Goal: Find specific page/section: Find specific page/section

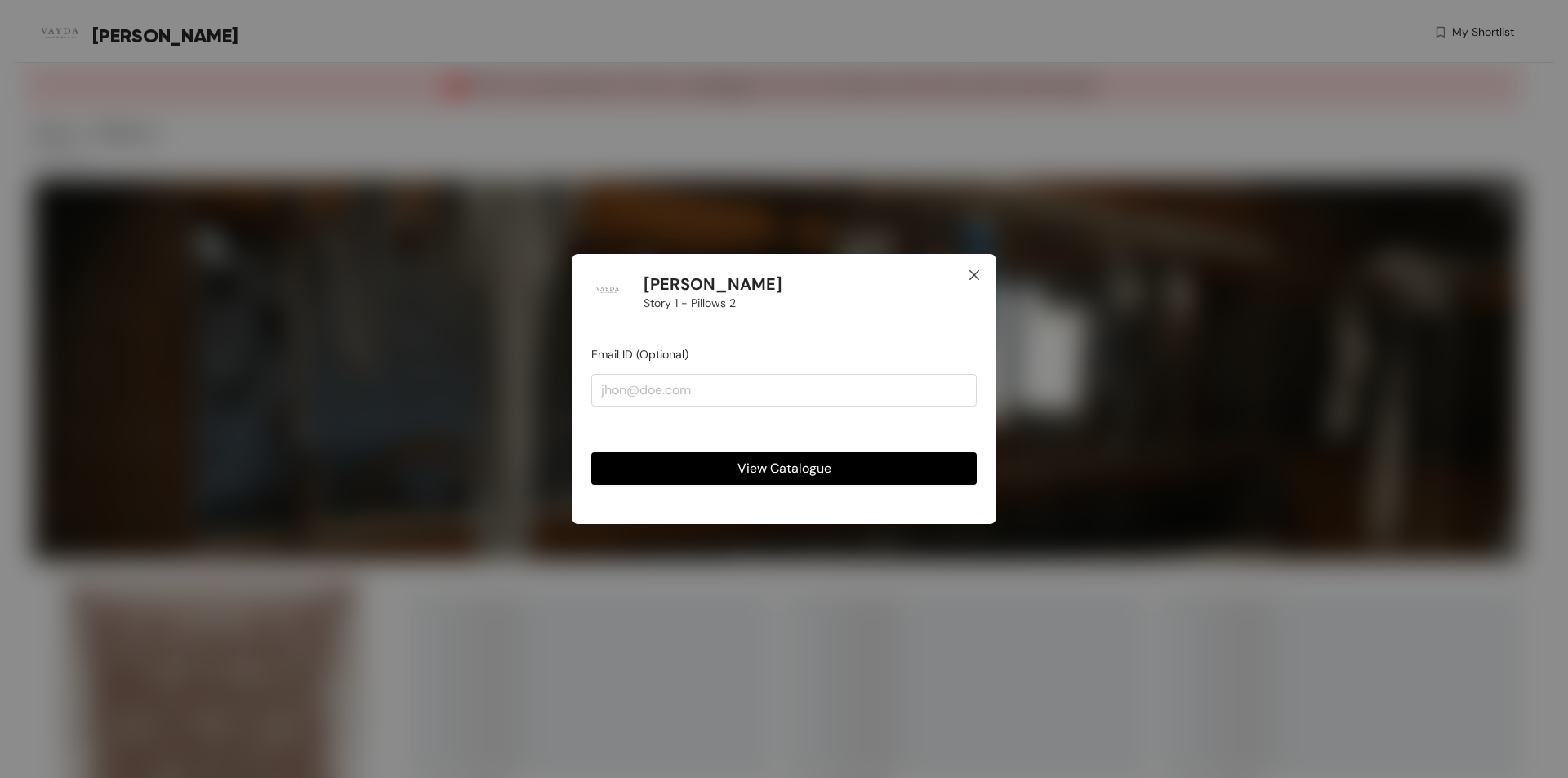
click at [973, 277] on icon "close" at bounding box center [974, 275] width 13 height 13
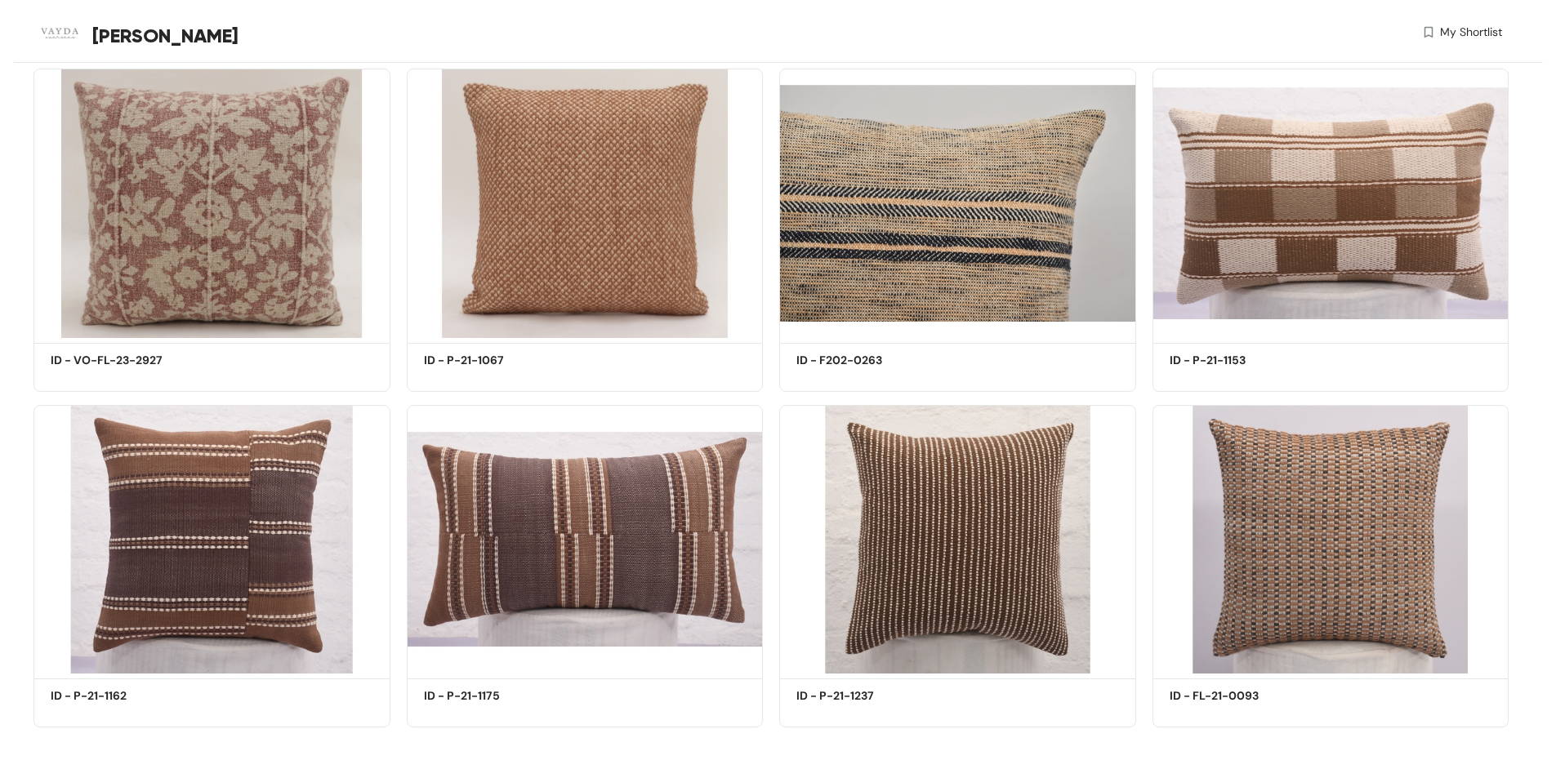
scroll to position [505, 0]
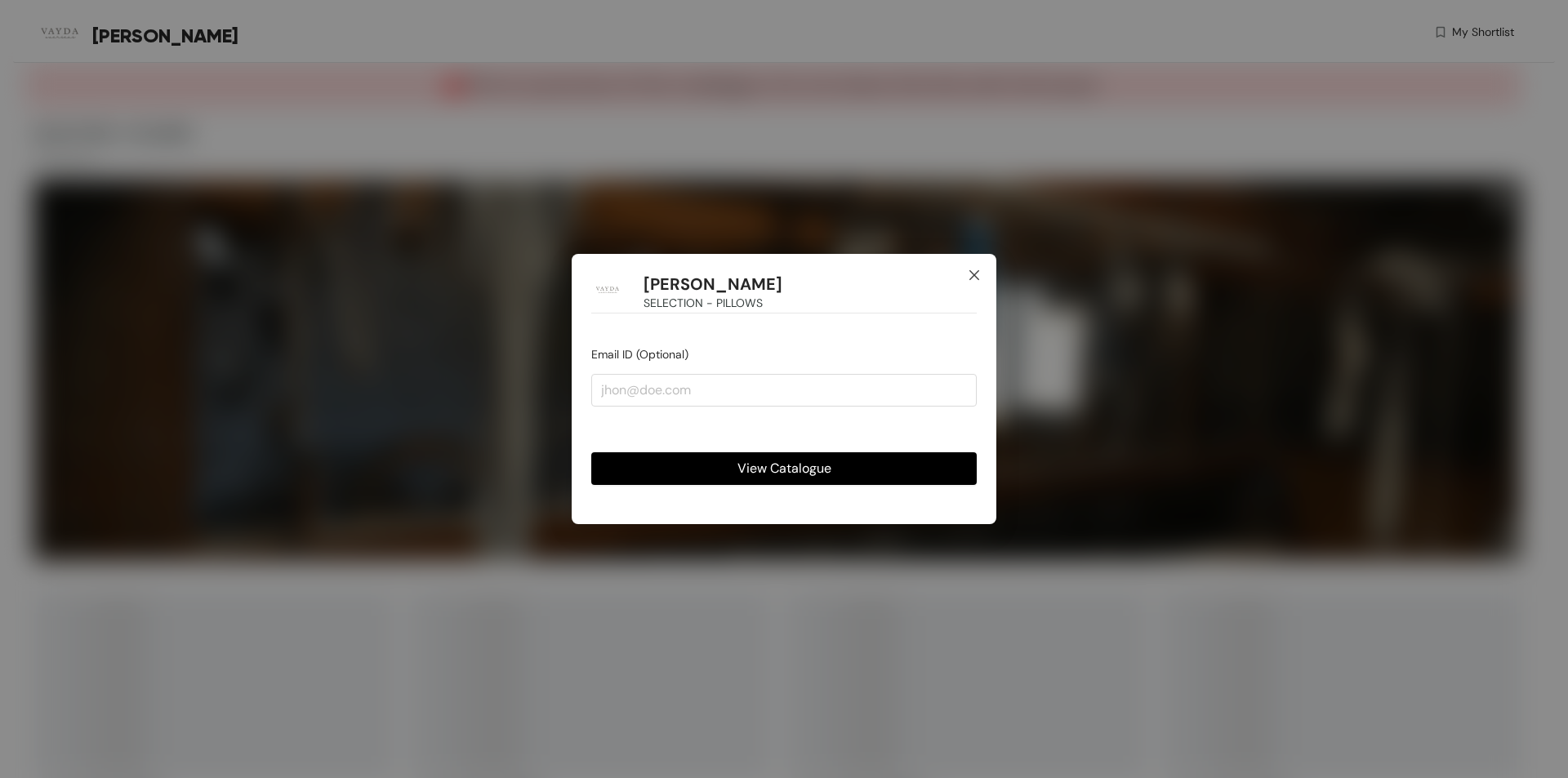
click at [969, 270] on icon "close" at bounding box center [974, 275] width 13 height 13
click at [970, 269] on icon "close" at bounding box center [974, 275] width 13 height 13
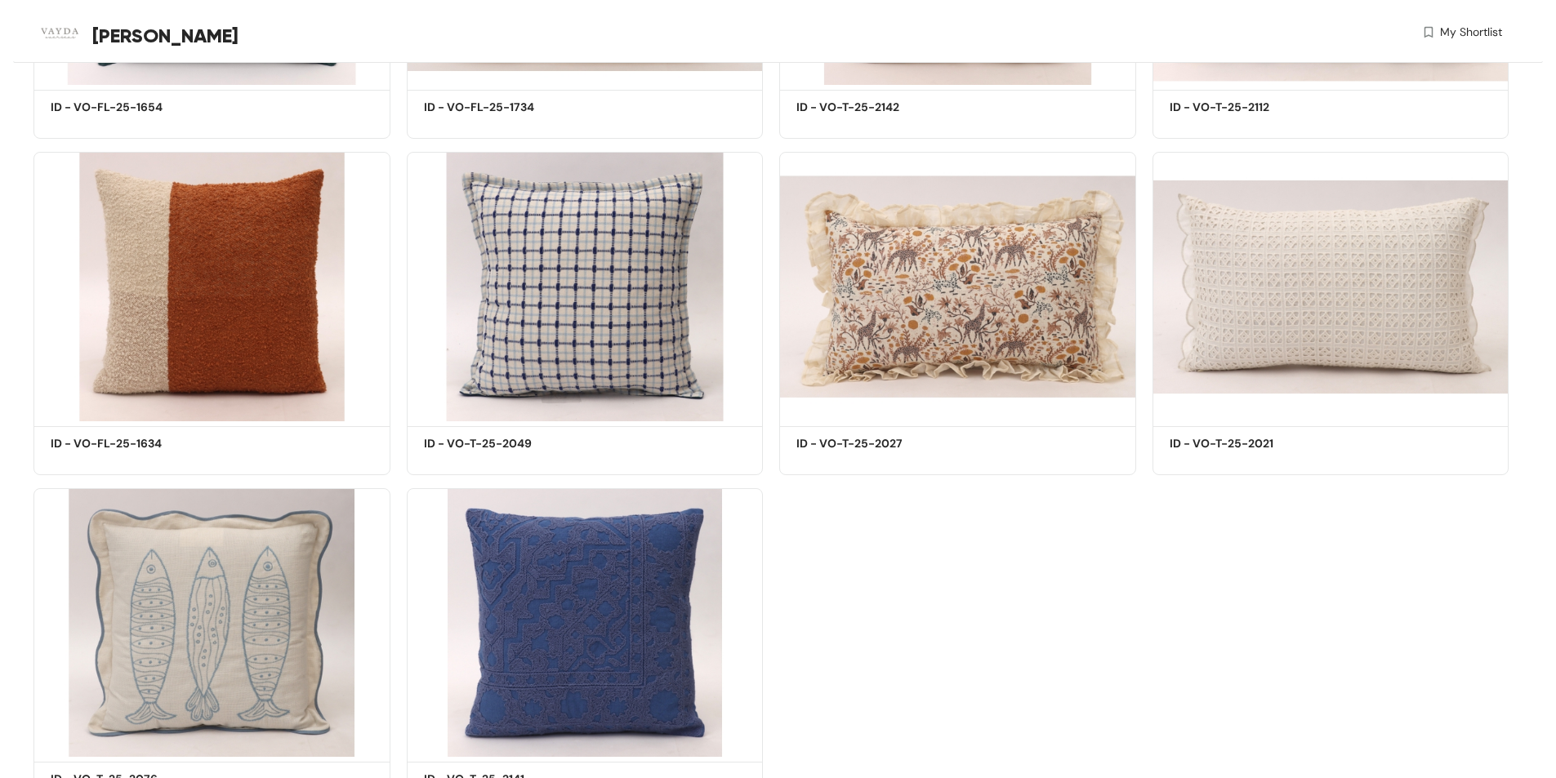
scroll to position [4491, 0]
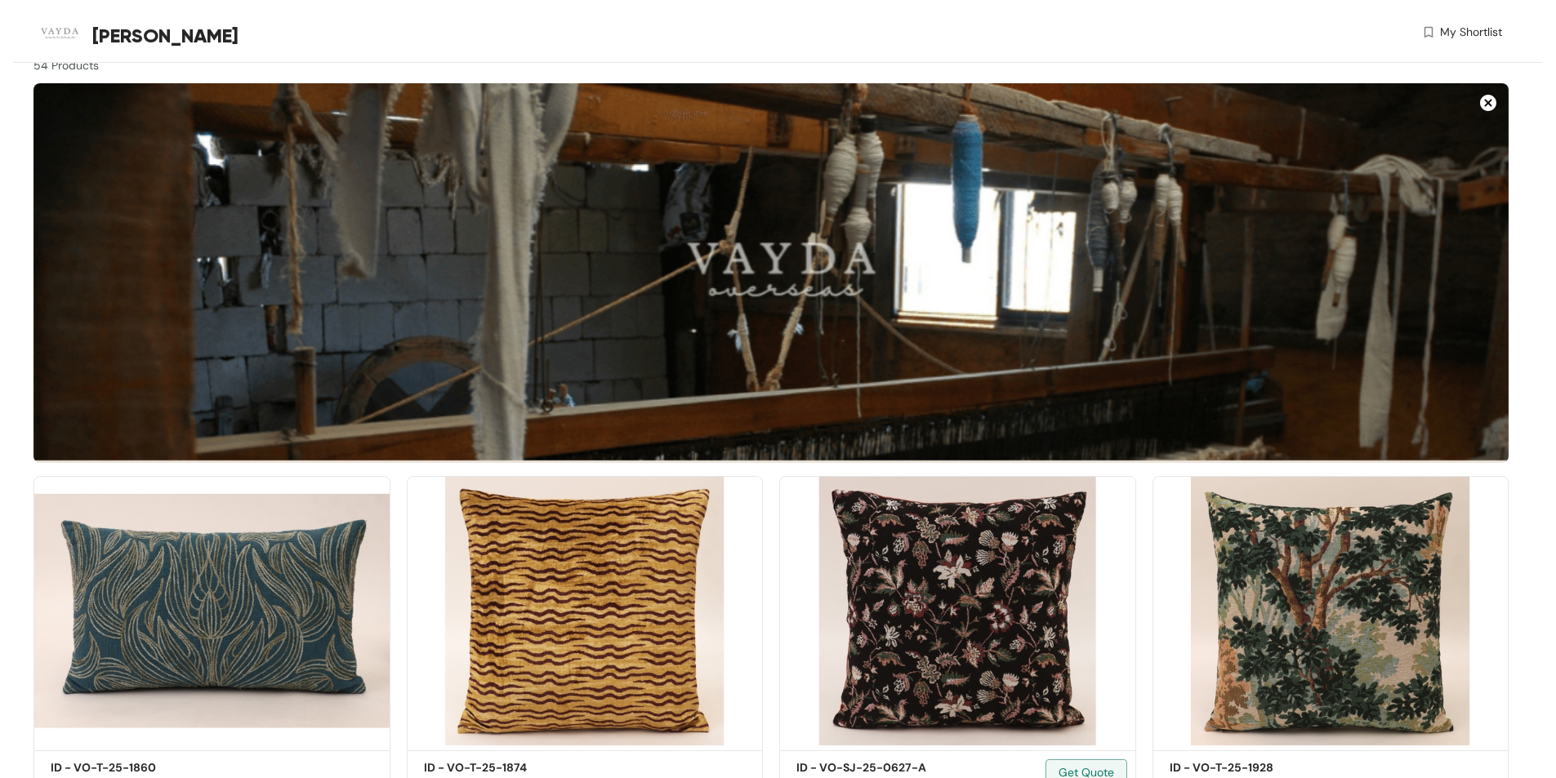
scroll to position [327, 0]
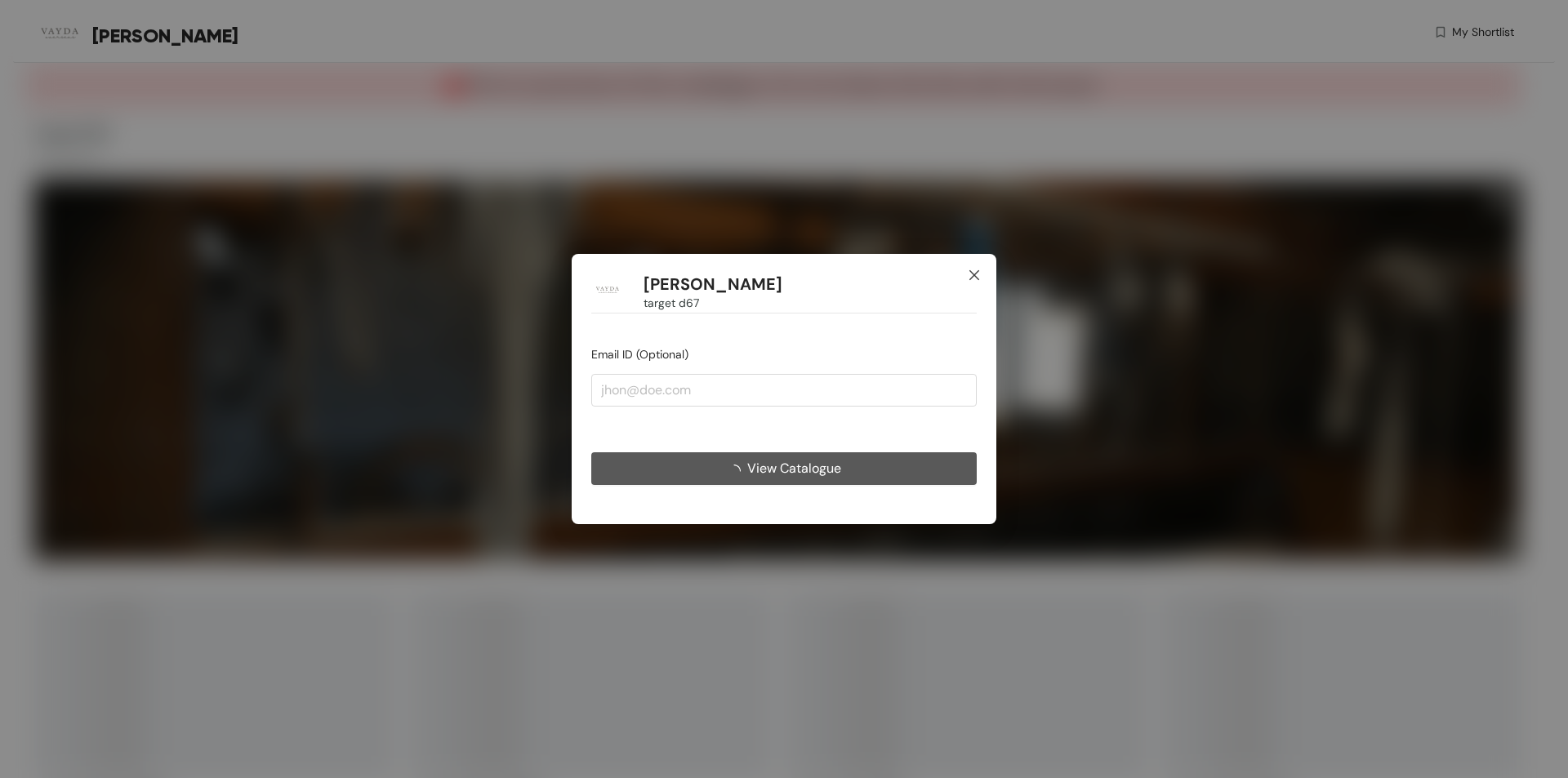
click at [971, 273] on icon "close" at bounding box center [974, 275] width 13 height 13
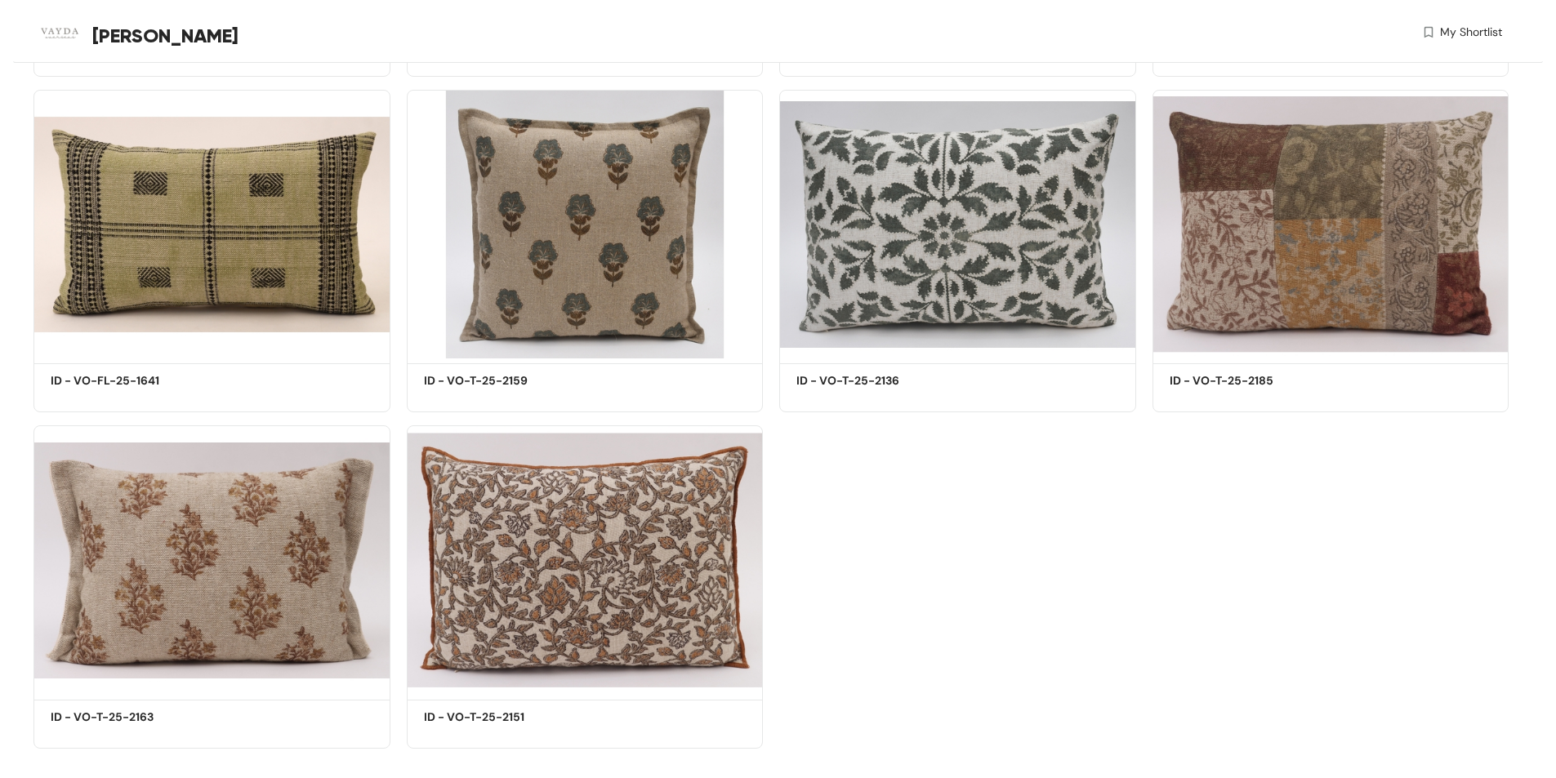
scroll to position [1850, 0]
